Goal: Task Accomplishment & Management: Manage account settings

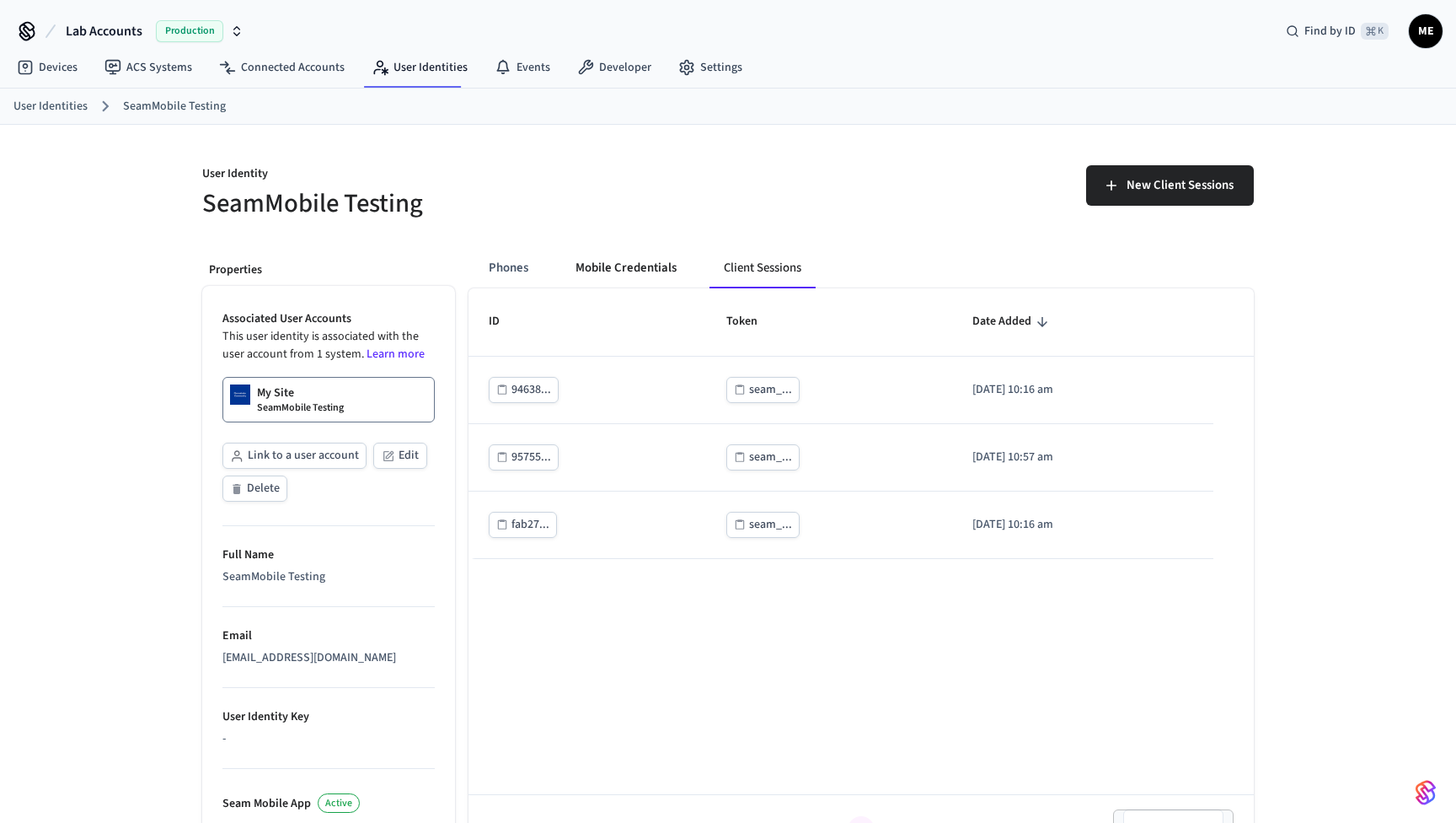
click at [646, 271] on button "Mobile Credentials" at bounding box center [625, 268] width 128 height 40
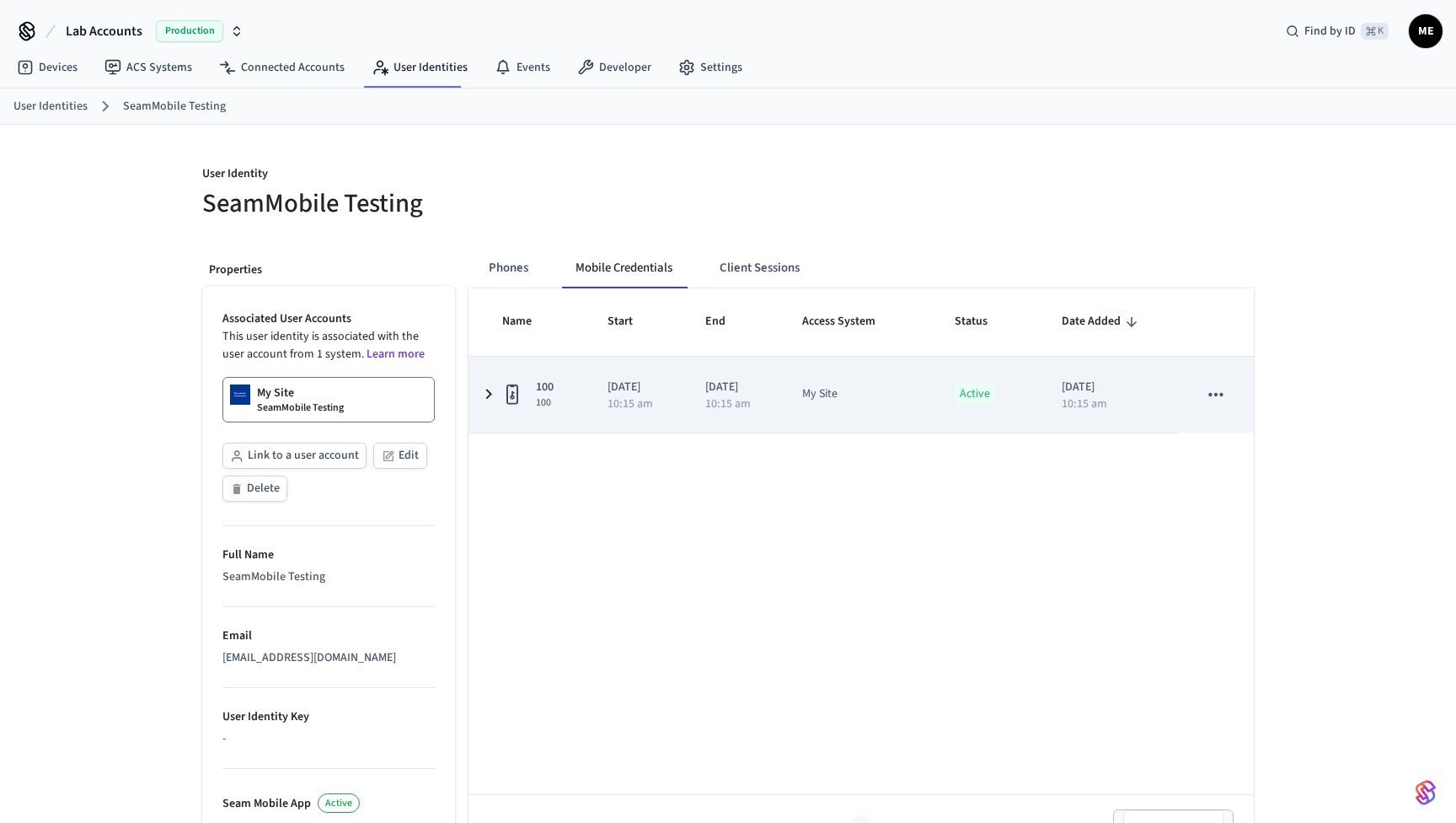
click at [489, 393] on icon "sticky table" at bounding box center [489, 394] width 20 height 21
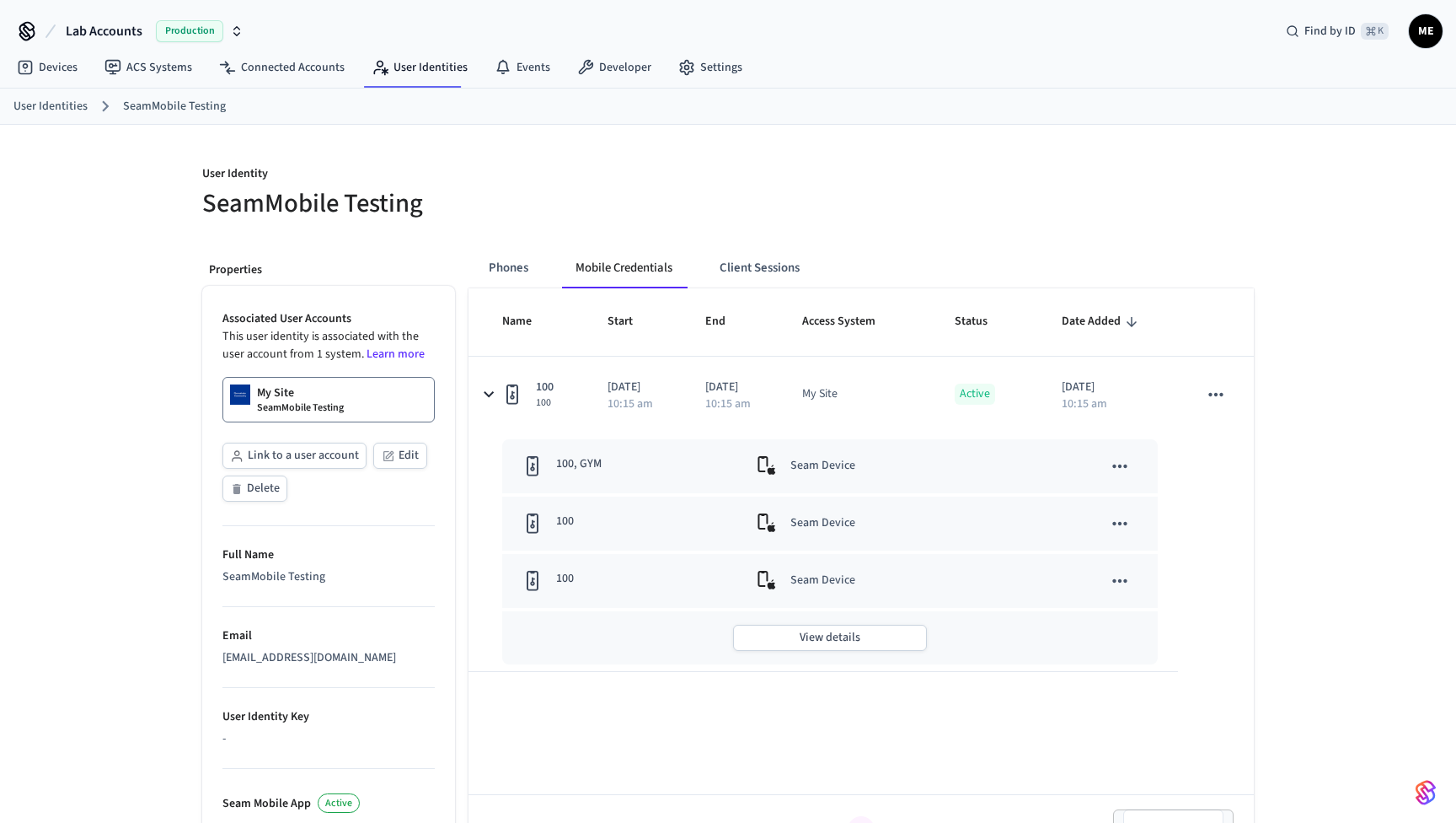
click at [359, 400] on link "My Site SeamMobile Testing" at bounding box center [329, 399] width 212 height 45
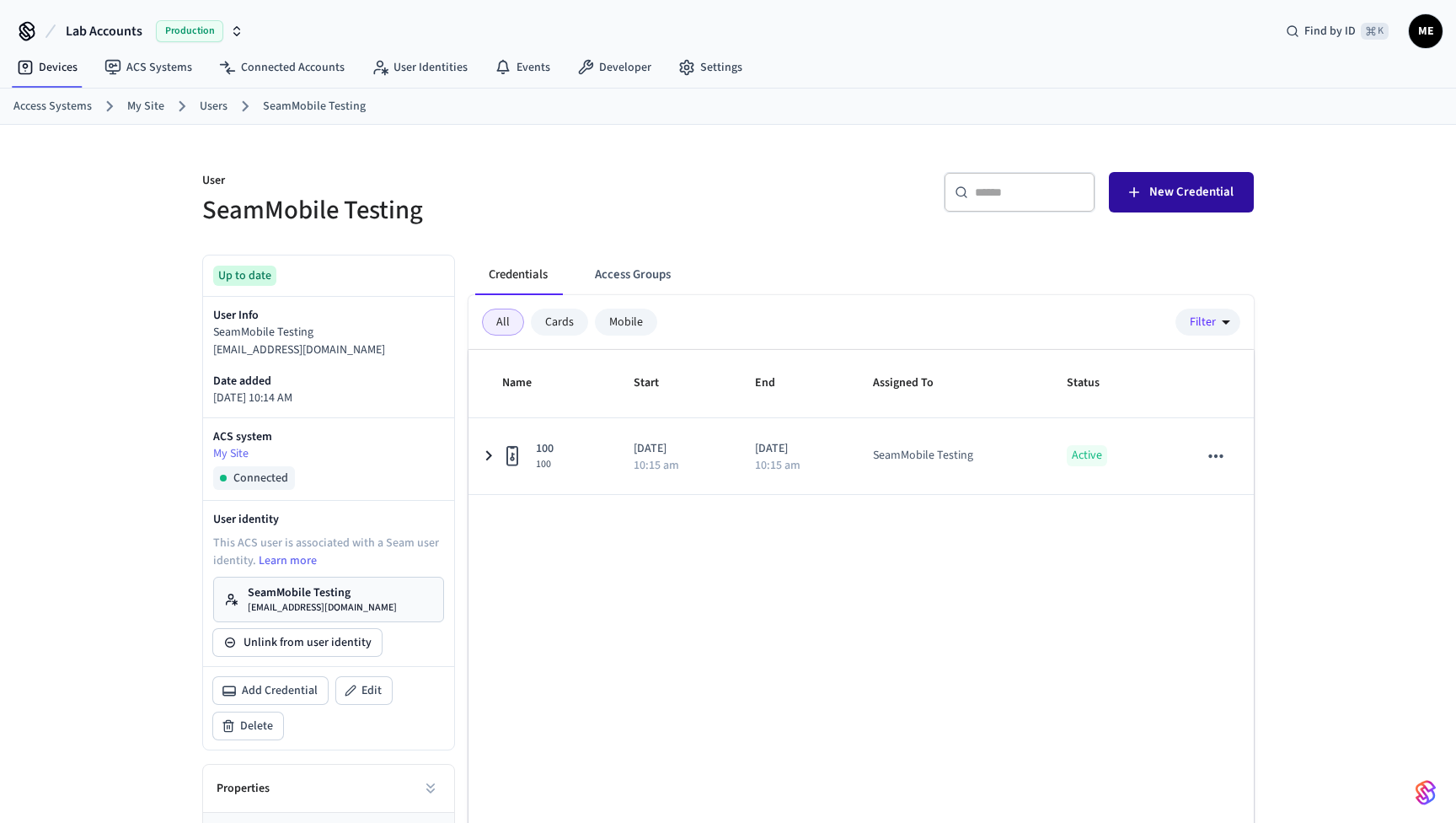
click at [1167, 178] on button "New Credential" at bounding box center [1181, 192] width 145 height 40
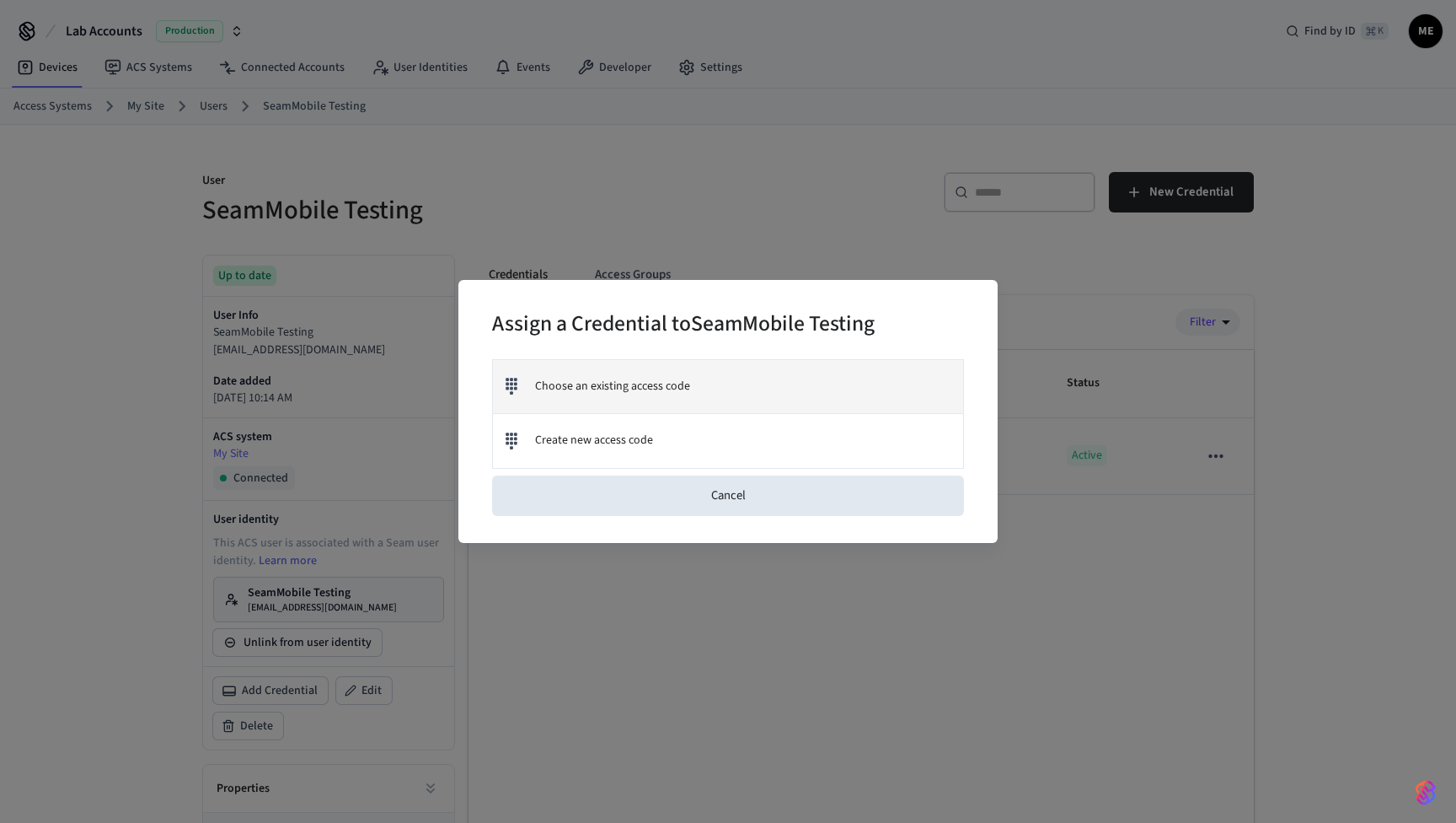
click at [607, 380] on span "Choose an existing access code" at bounding box center [612, 386] width 155 height 17
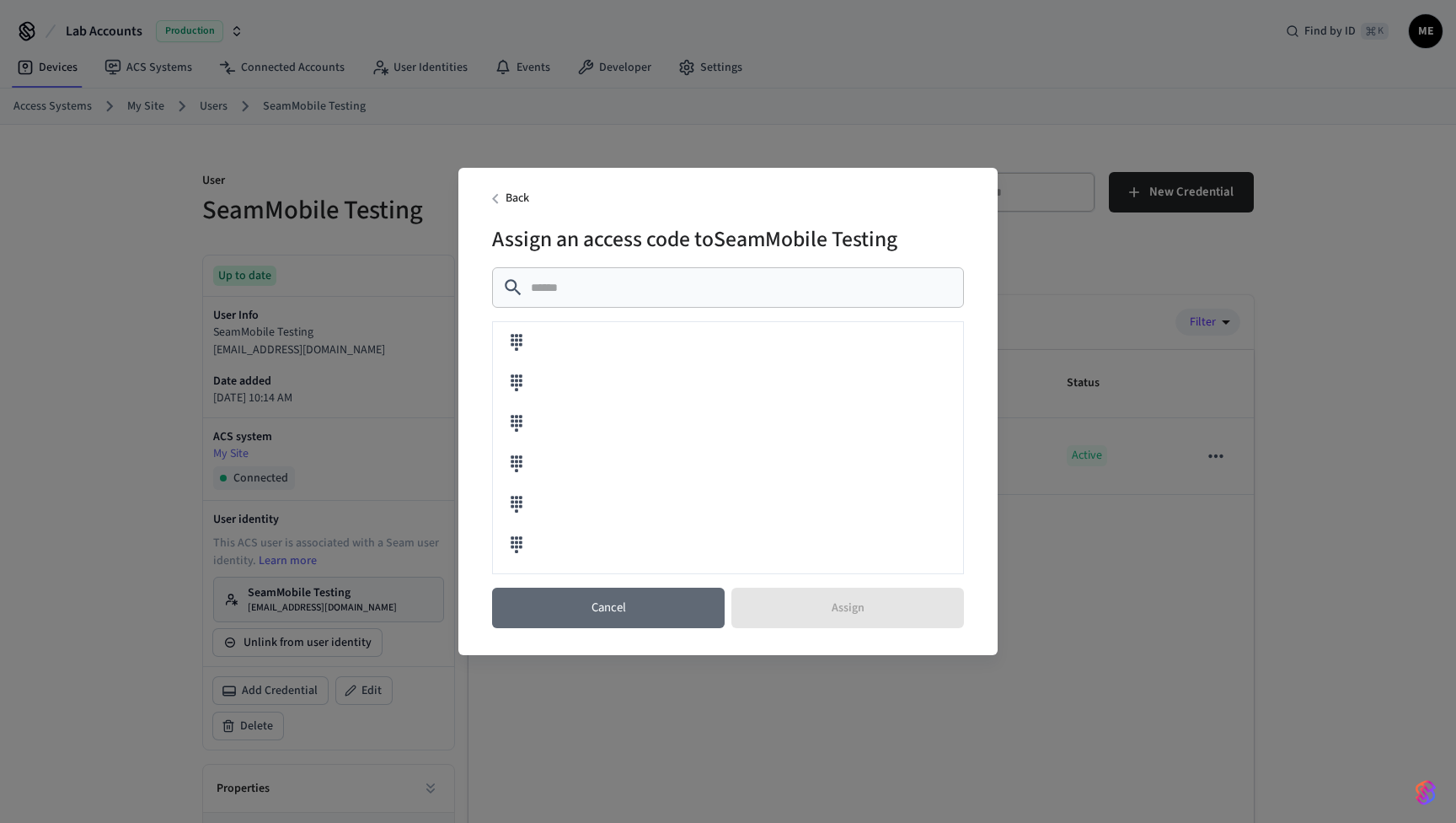
click at [672, 608] on button "Cancel" at bounding box center [608, 608] width 232 height 40
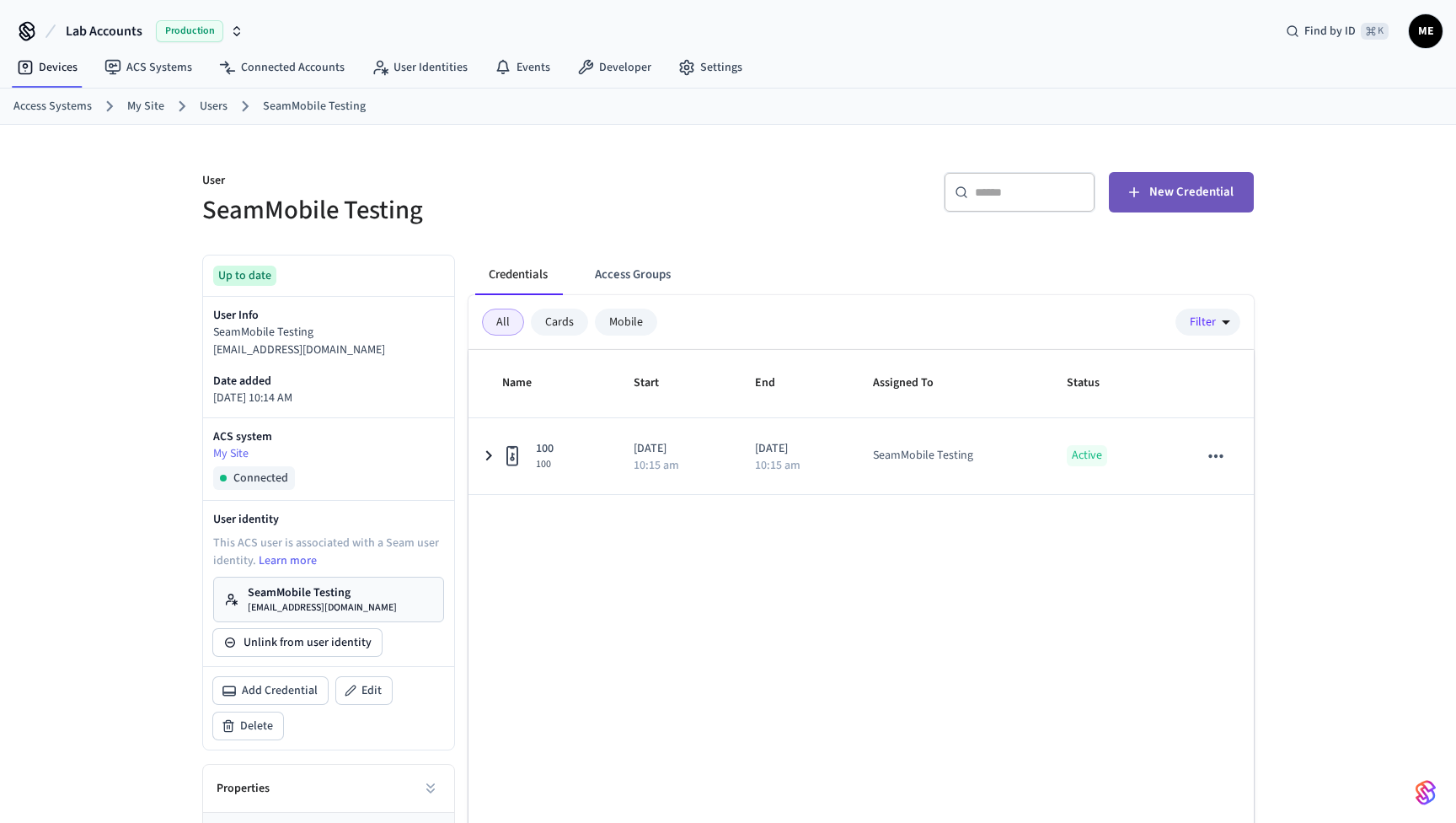
click at [1159, 191] on span "New Credential" at bounding box center [1191, 192] width 84 height 22
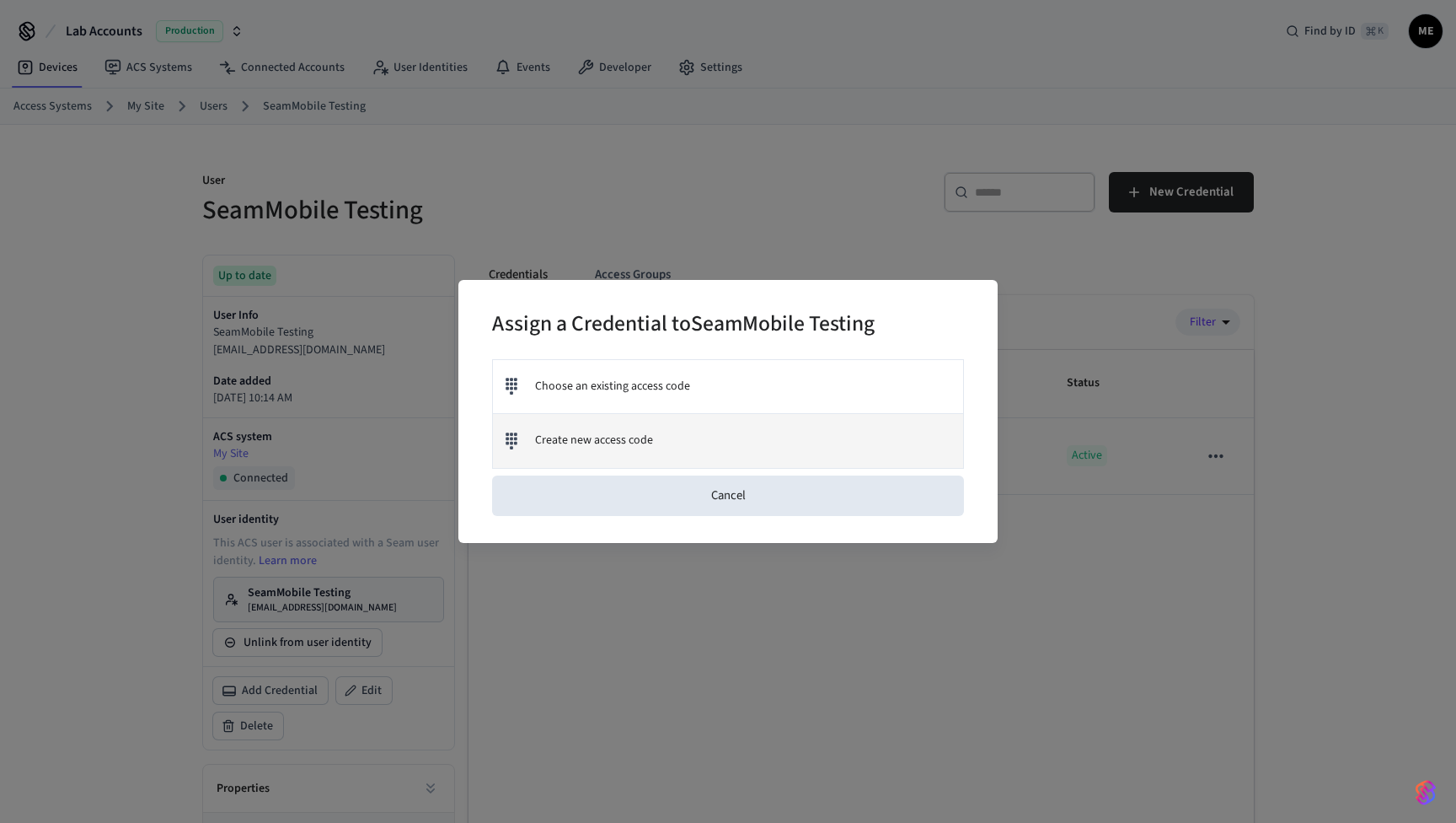
click at [700, 452] on div "Create new access code" at bounding box center [728, 440] width 470 height 54
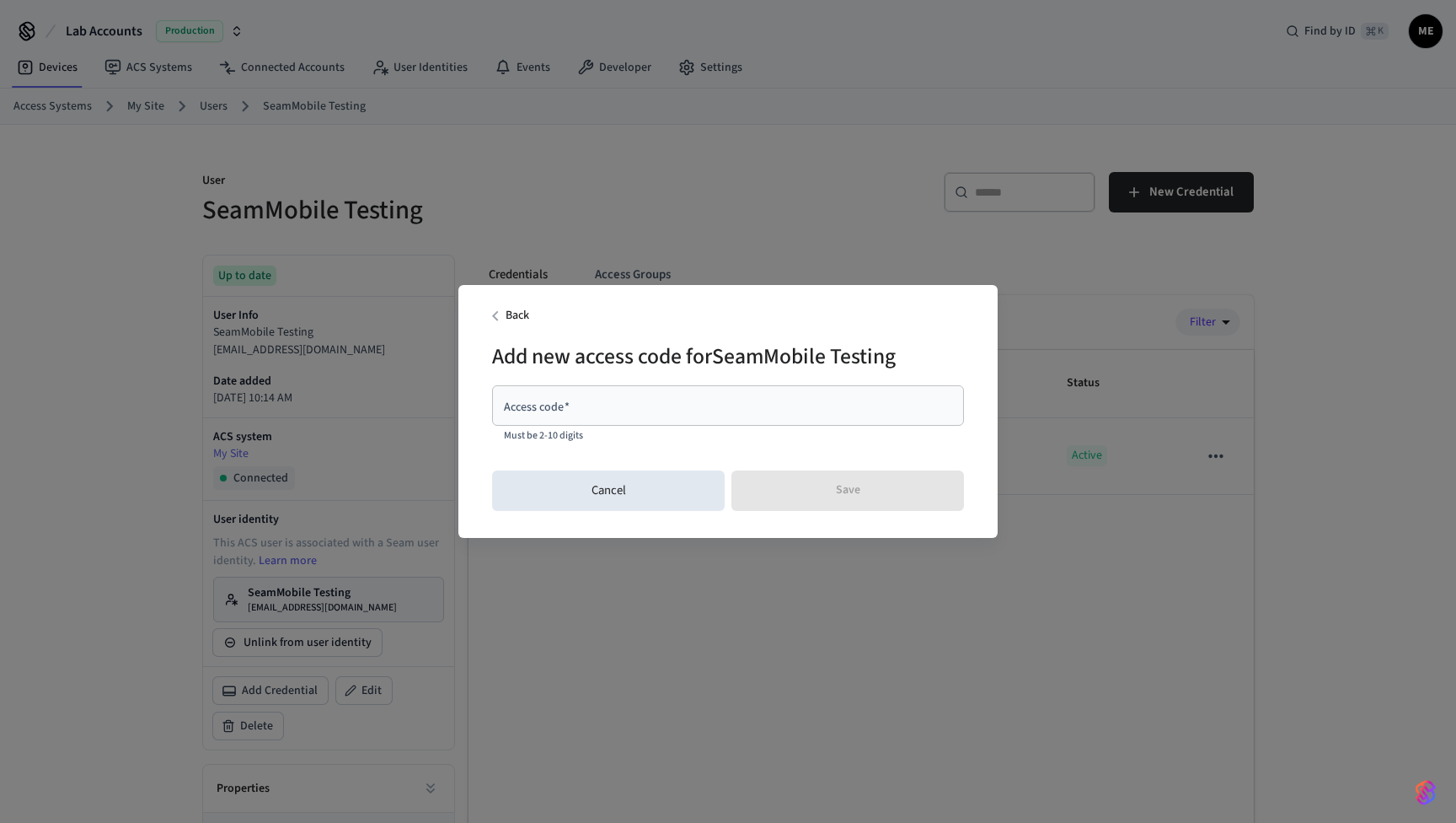
click at [602, 426] on div "Access code   * Access code   * Must be 2-10 digits" at bounding box center [728, 414] width 472 height 58
click at [593, 416] on div "Access code   *" at bounding box center [728, 406] width 472 height 40
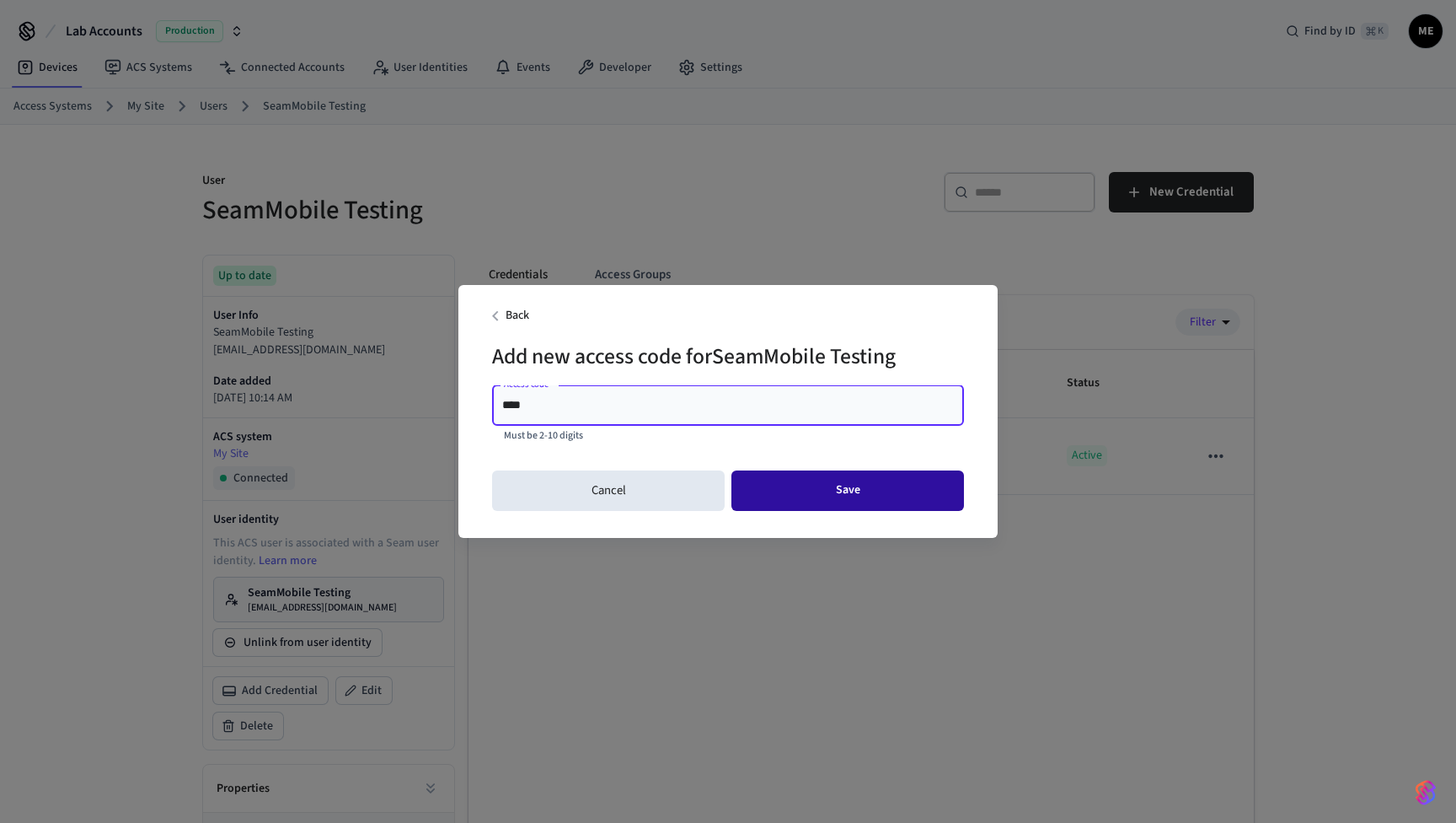
type input "****"
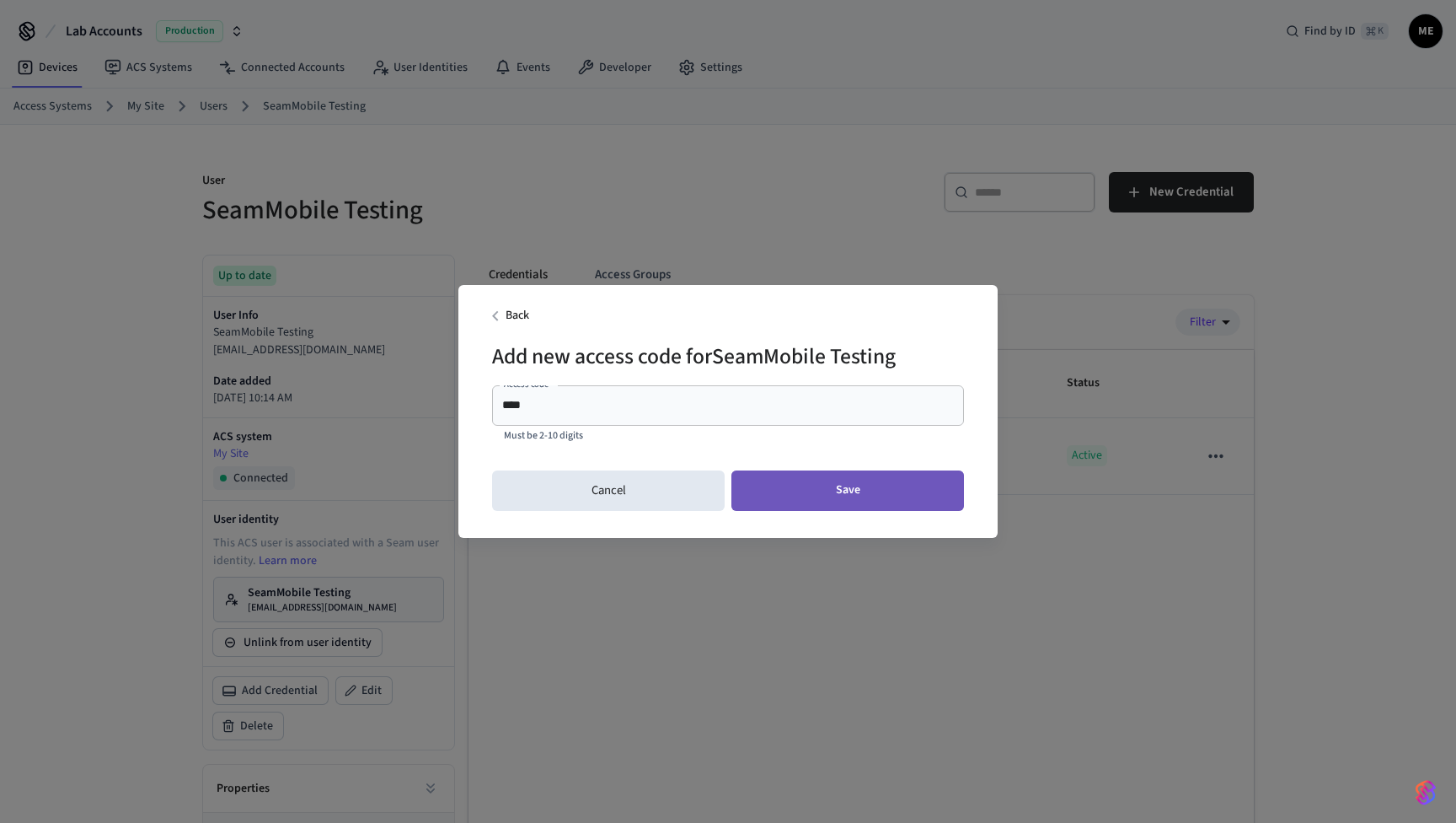
click at [817, 491] on button "Save" at bounding box center [847, 491] width 232 height 40
click at [797, 479] on button "Save" at bounding box center [847, 491] width 232 height 40
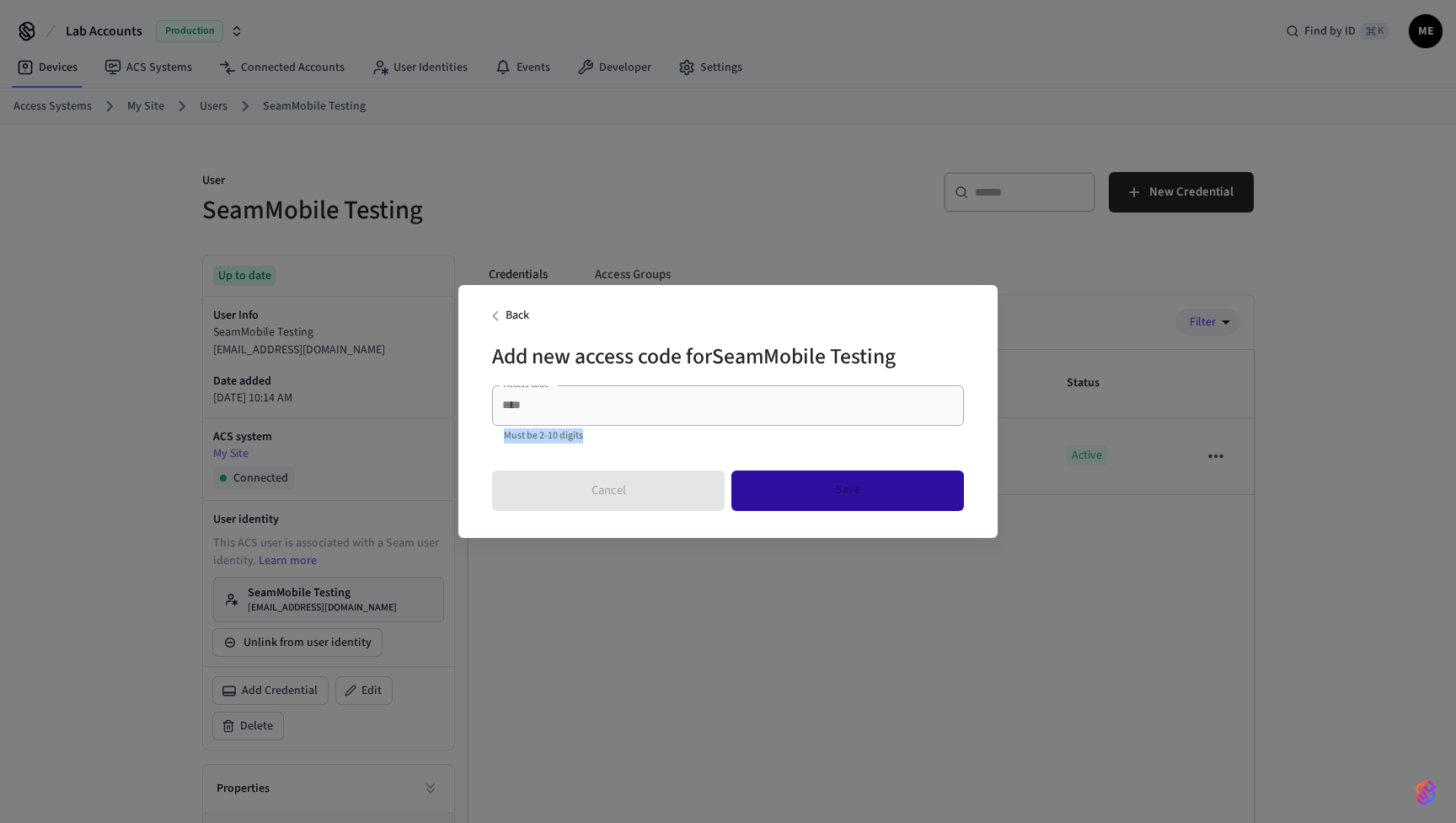
click at [797, 479] on div "Cancel Save" at bounding box center [728, 491] width 472 height 54
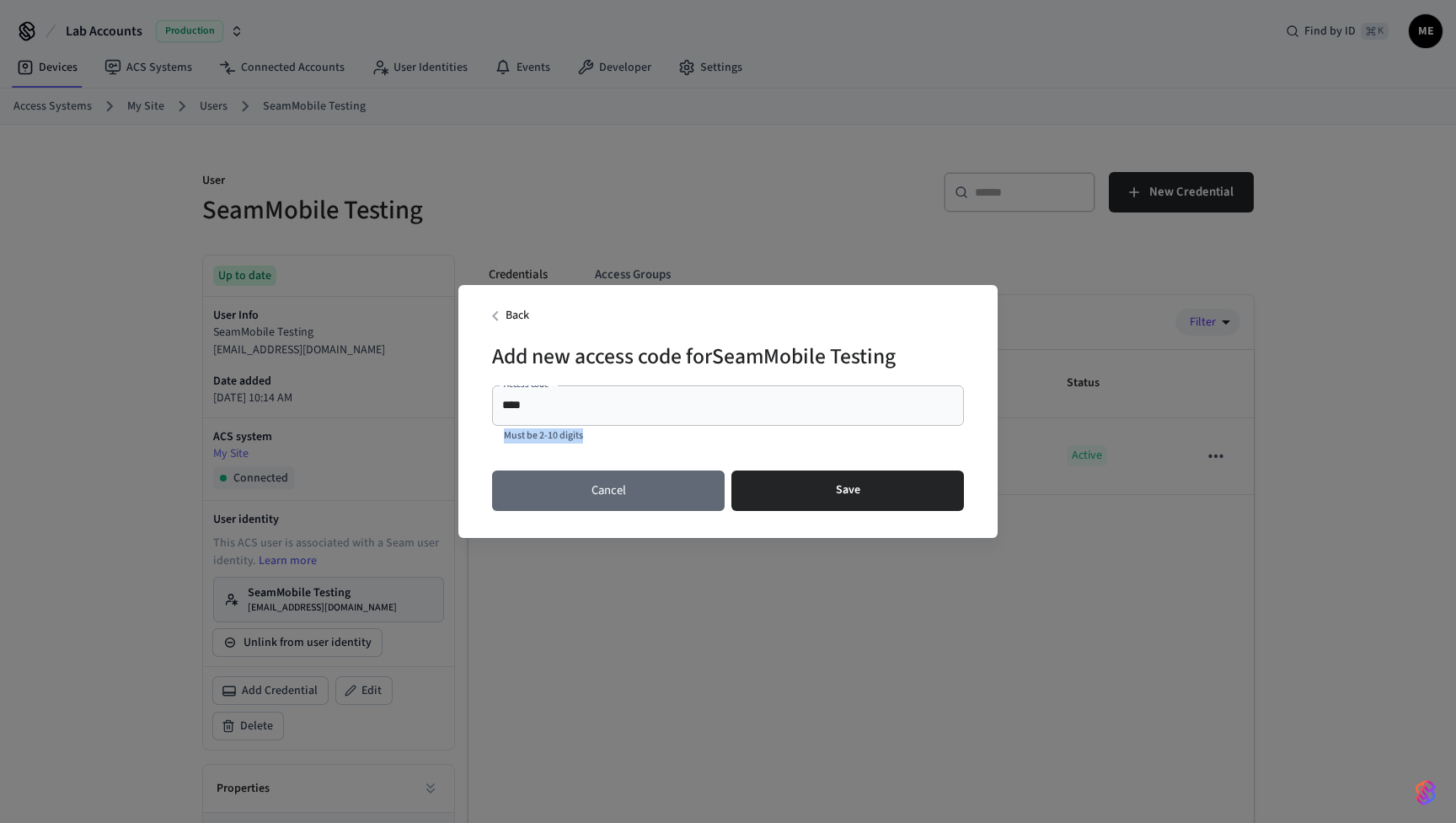
click at [670, 494] on button "Cancel" at bounding box center [608, 491] width 232 height 40
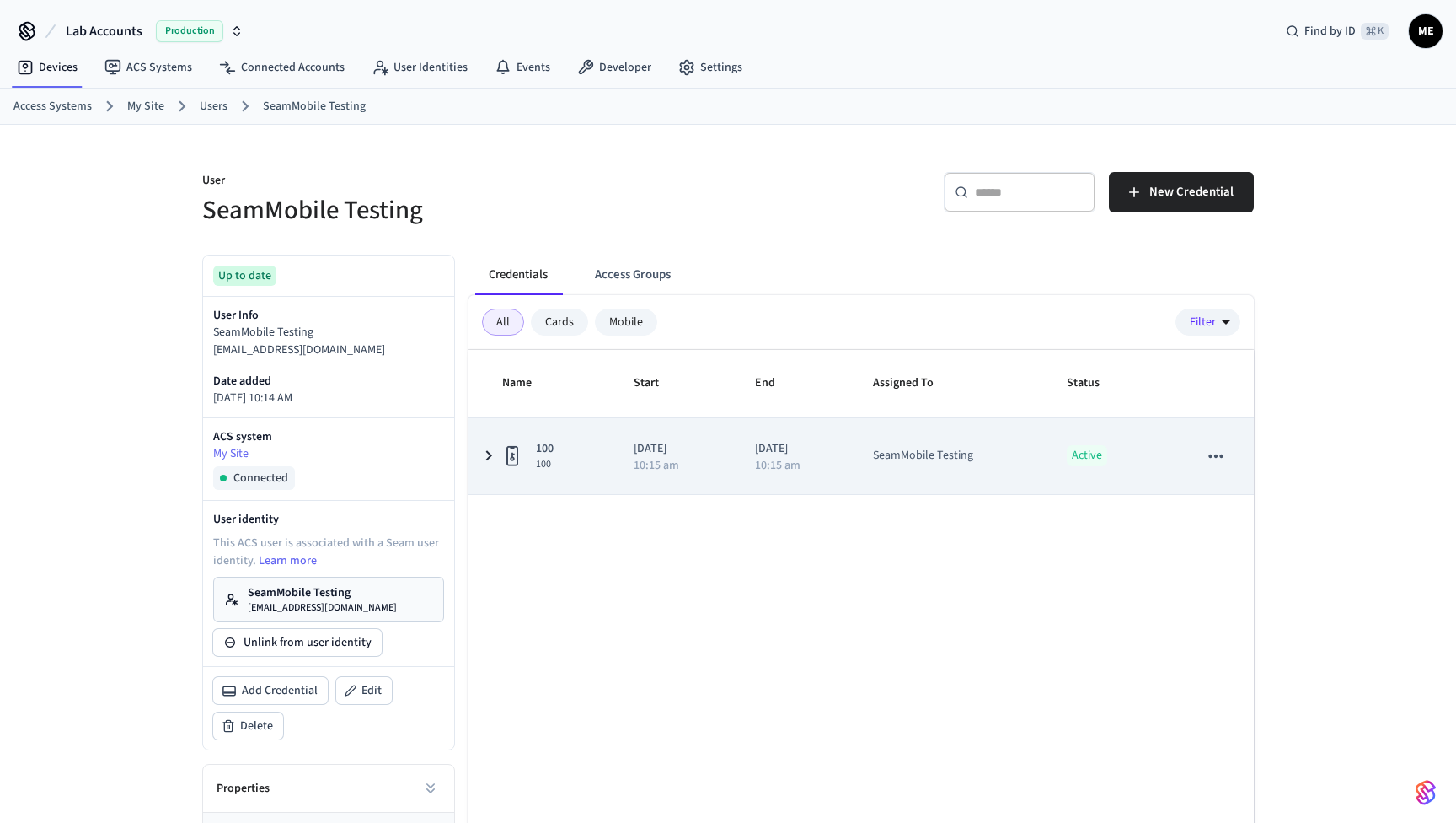
click at [490, 456] on icon "sticky table" at bounding box center [490, 456] width 6 height 10
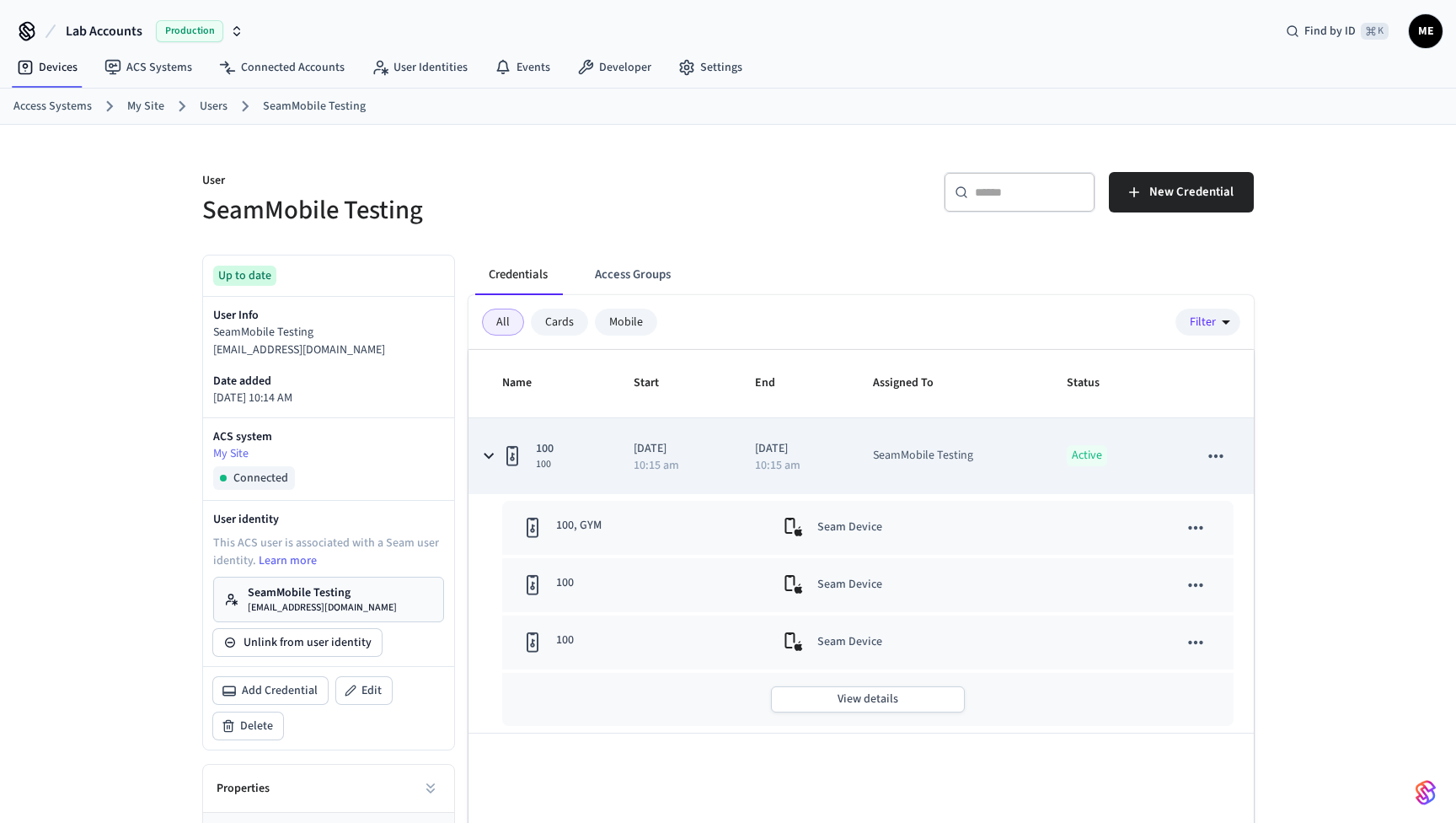
click at [490, 456] on icon "sticky table" at bounding box center [489, 456] width 10 height 6
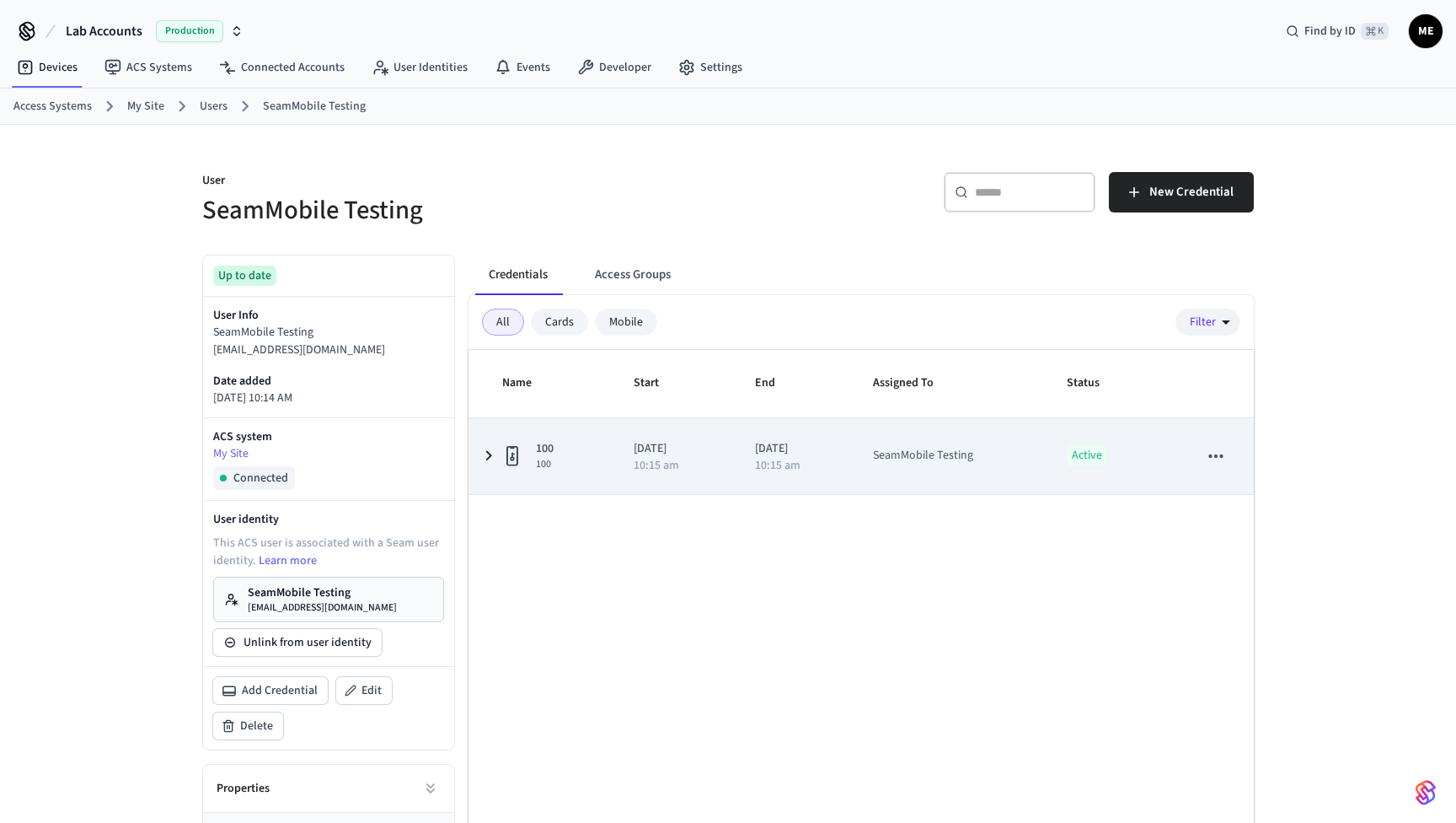
click at [492, 455] on icon "sticky table" at bounding box center [489, 456] width 20 height 21
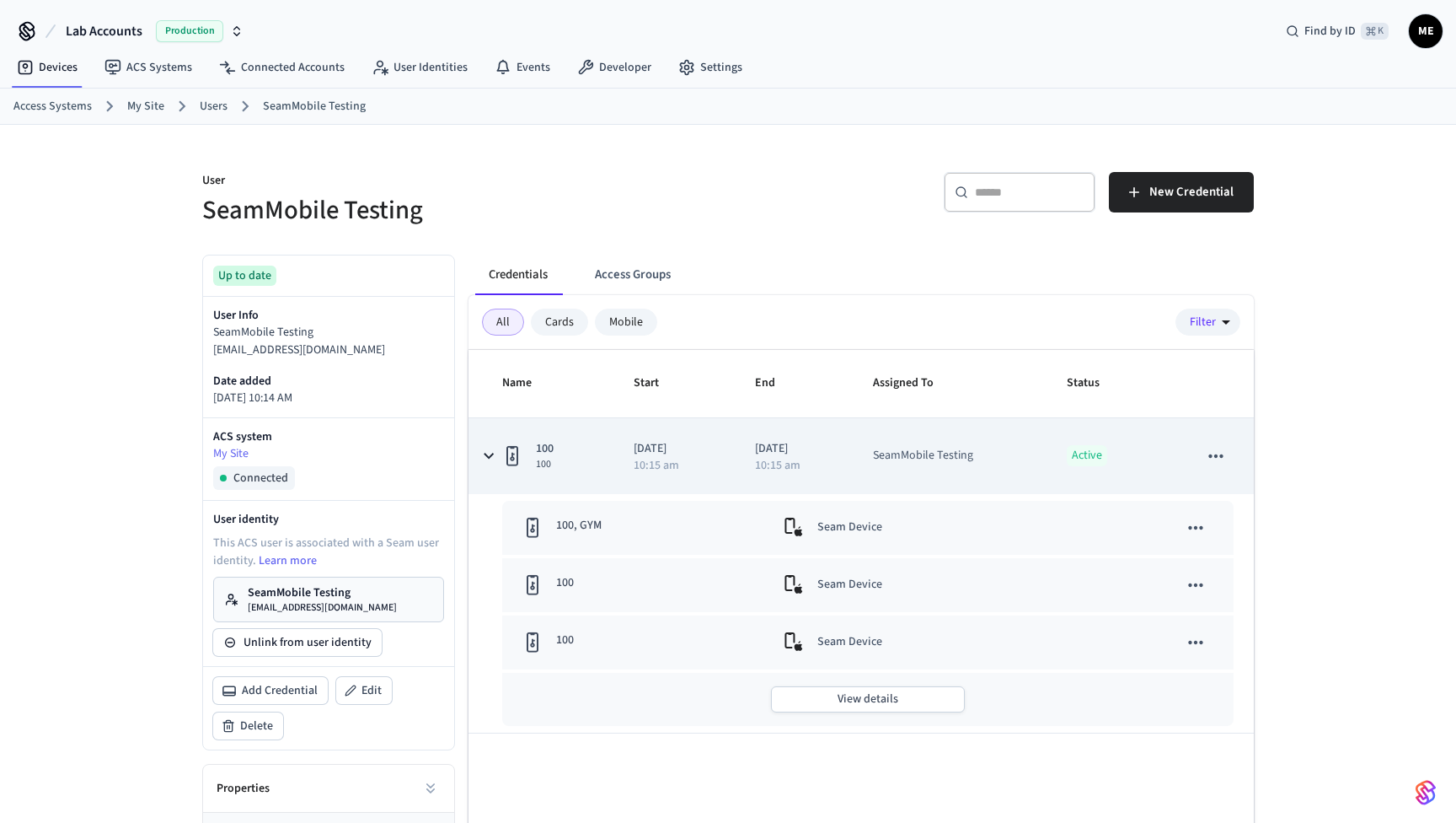
click at [492, 455] on icon "sticky table" at bounding box center [489, 456] width 10 height 6
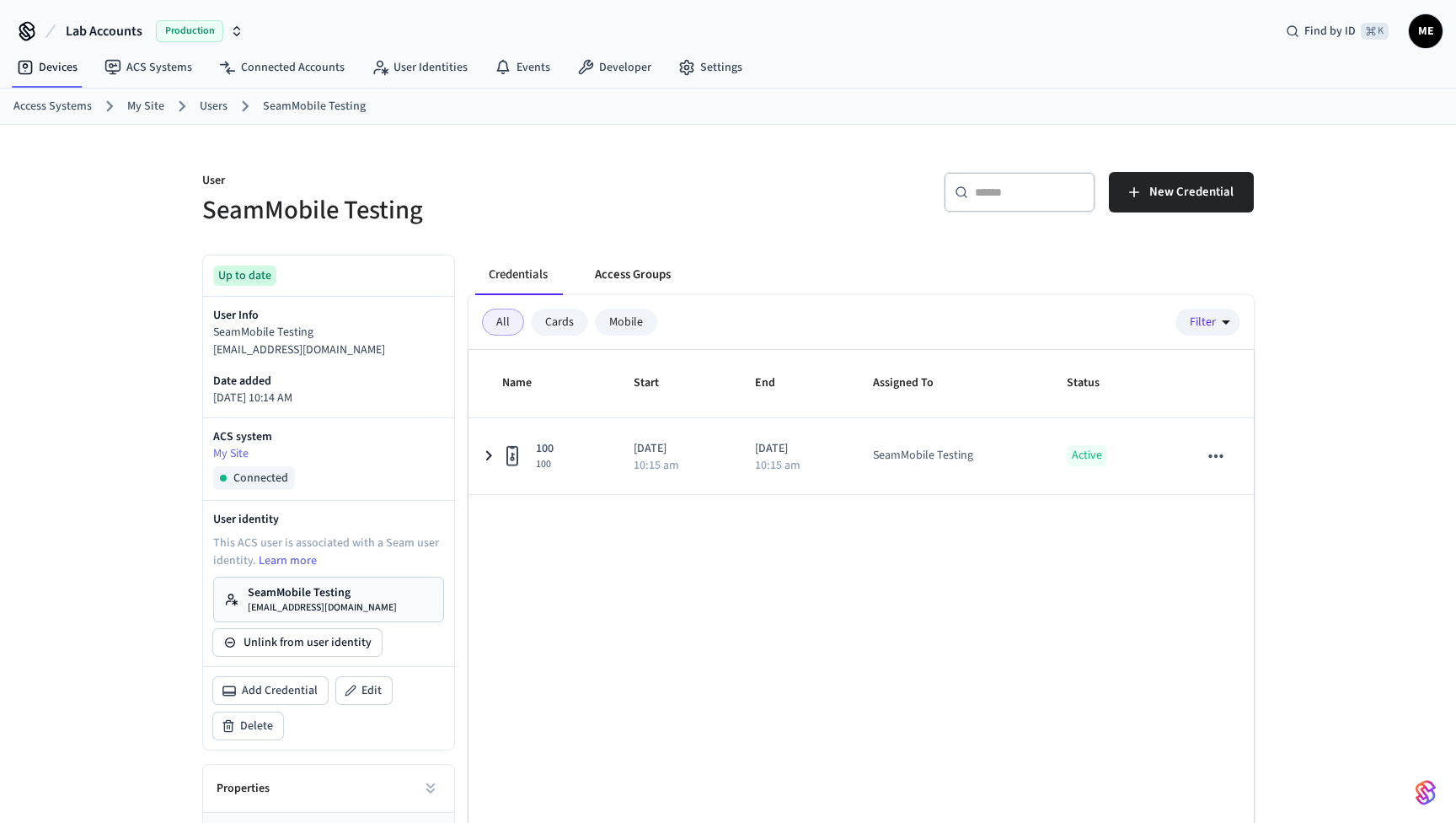
click at [629, 273] on button "Access Groups" at bounding box center [632, 275] width 103 height 40
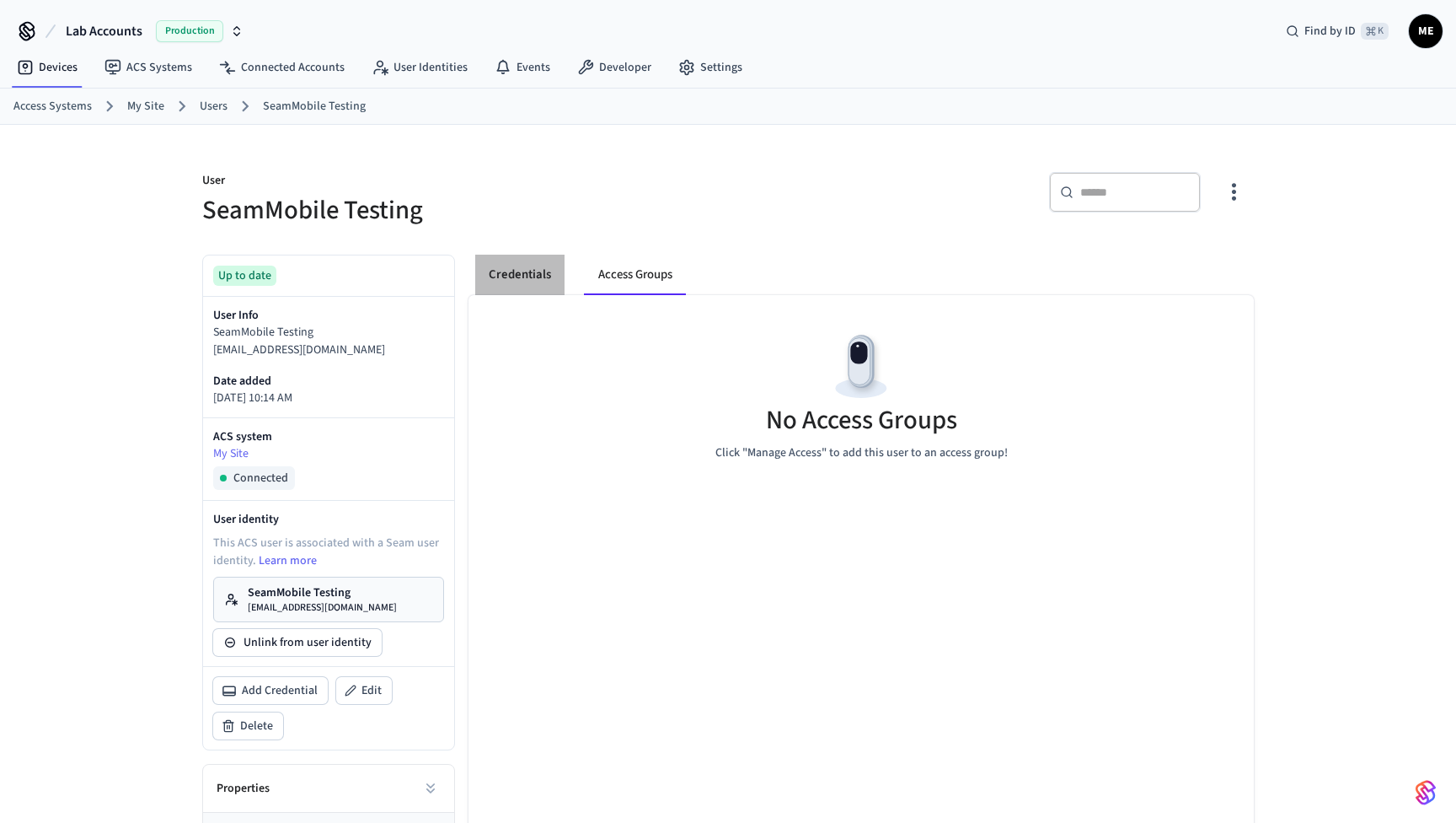
click at [517, 267] on button "Credentials" at bounding box center [519, 275] width 90 height 40
